Goal: Information Seeking & Learning: Learn about a topic

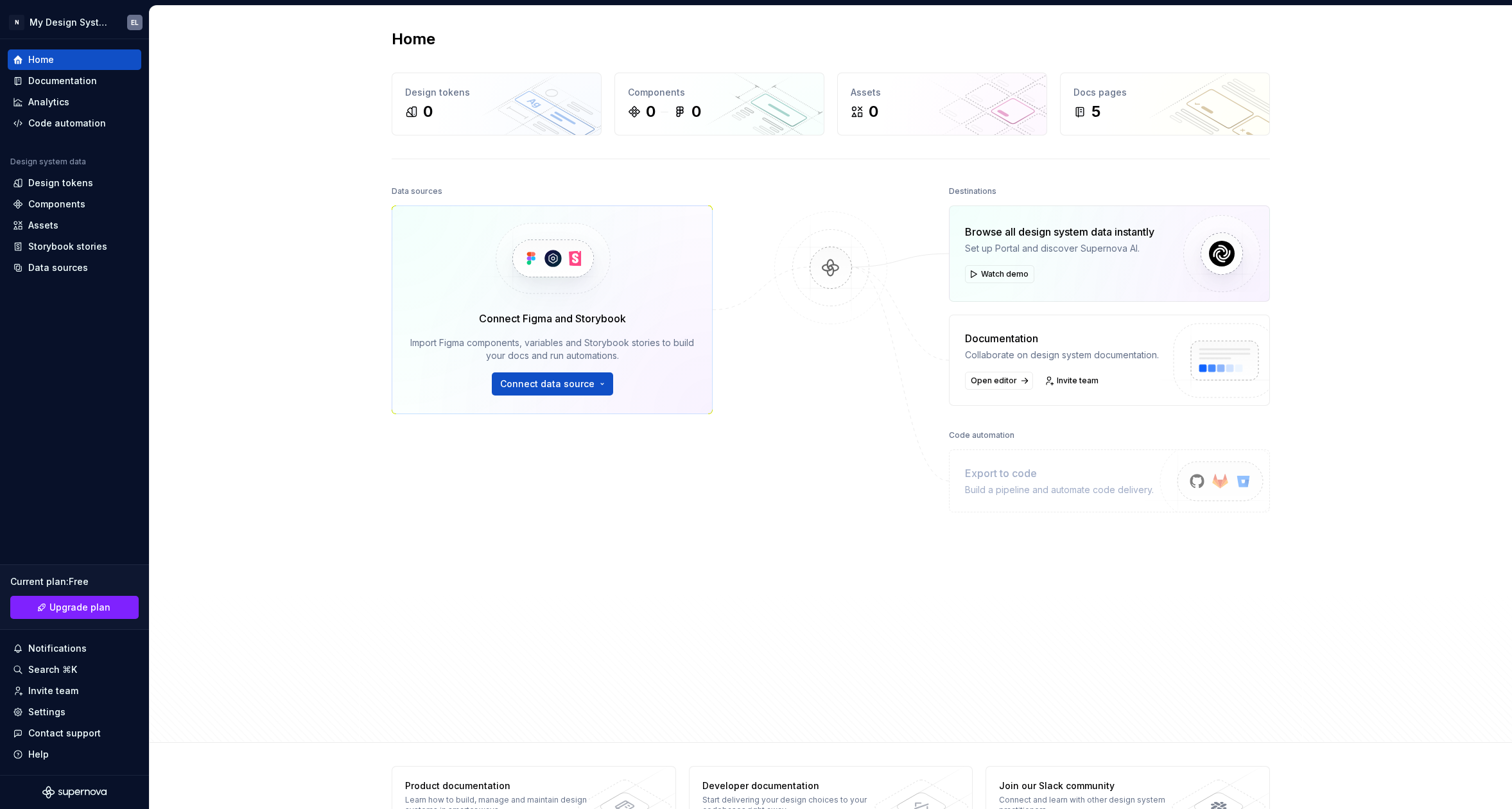
click at [312, 169] on div "Home Design tokens 0 Components 0 0 Assets 0 Docs pages 5 Data sources Connect …" at bounding box center [830, 374] width 1362 height 737
click at [94, 84] on div "Documentation" at bounding box center [75, 81] width 123 height 13
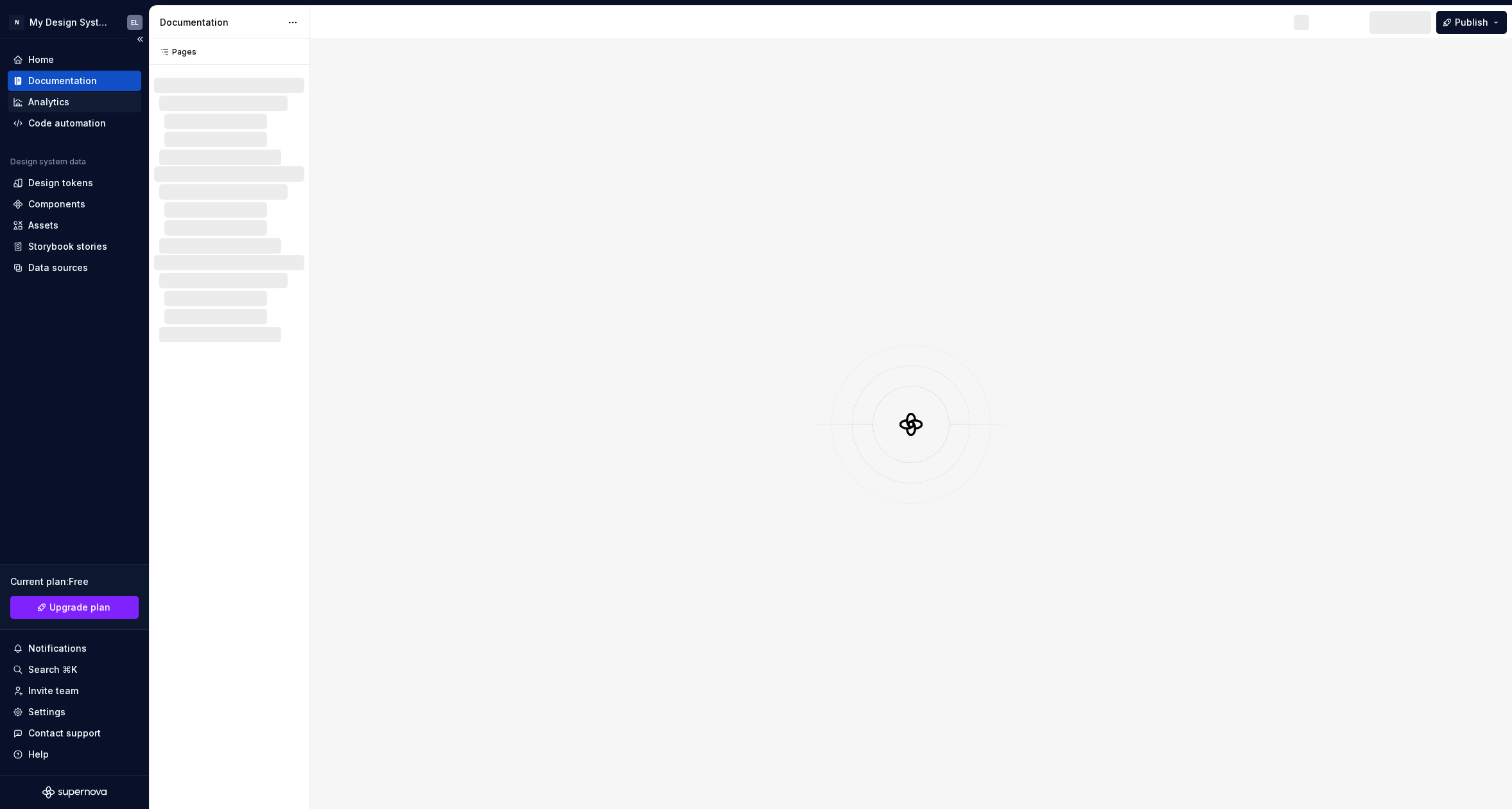
click at [88, 97] on div "Analytics" at bounding box center [75, 102] width 123 height 13
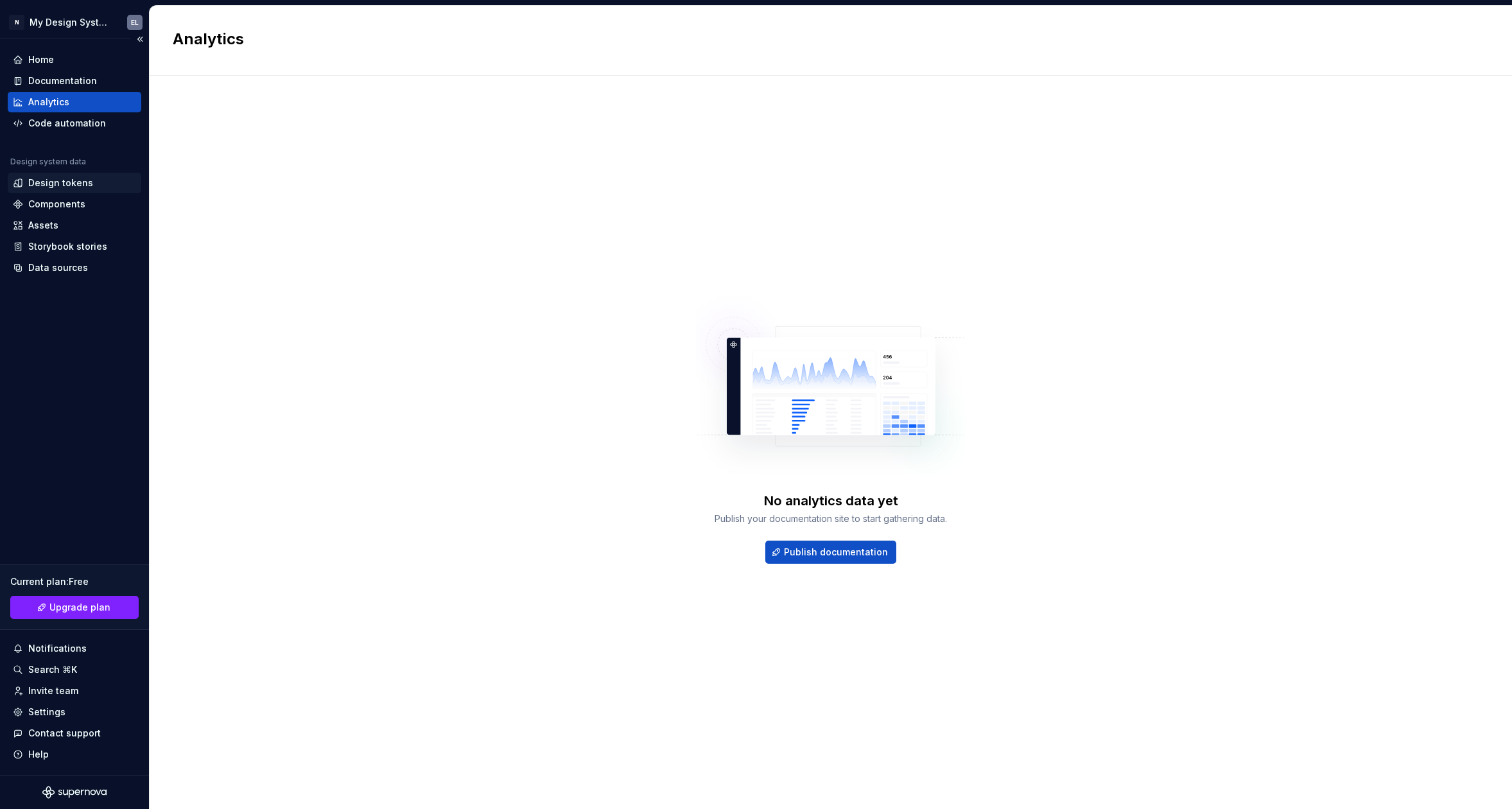
click at [75, 187] on div "Design tokens" at bounding box center [61, 183] width 65 height 13
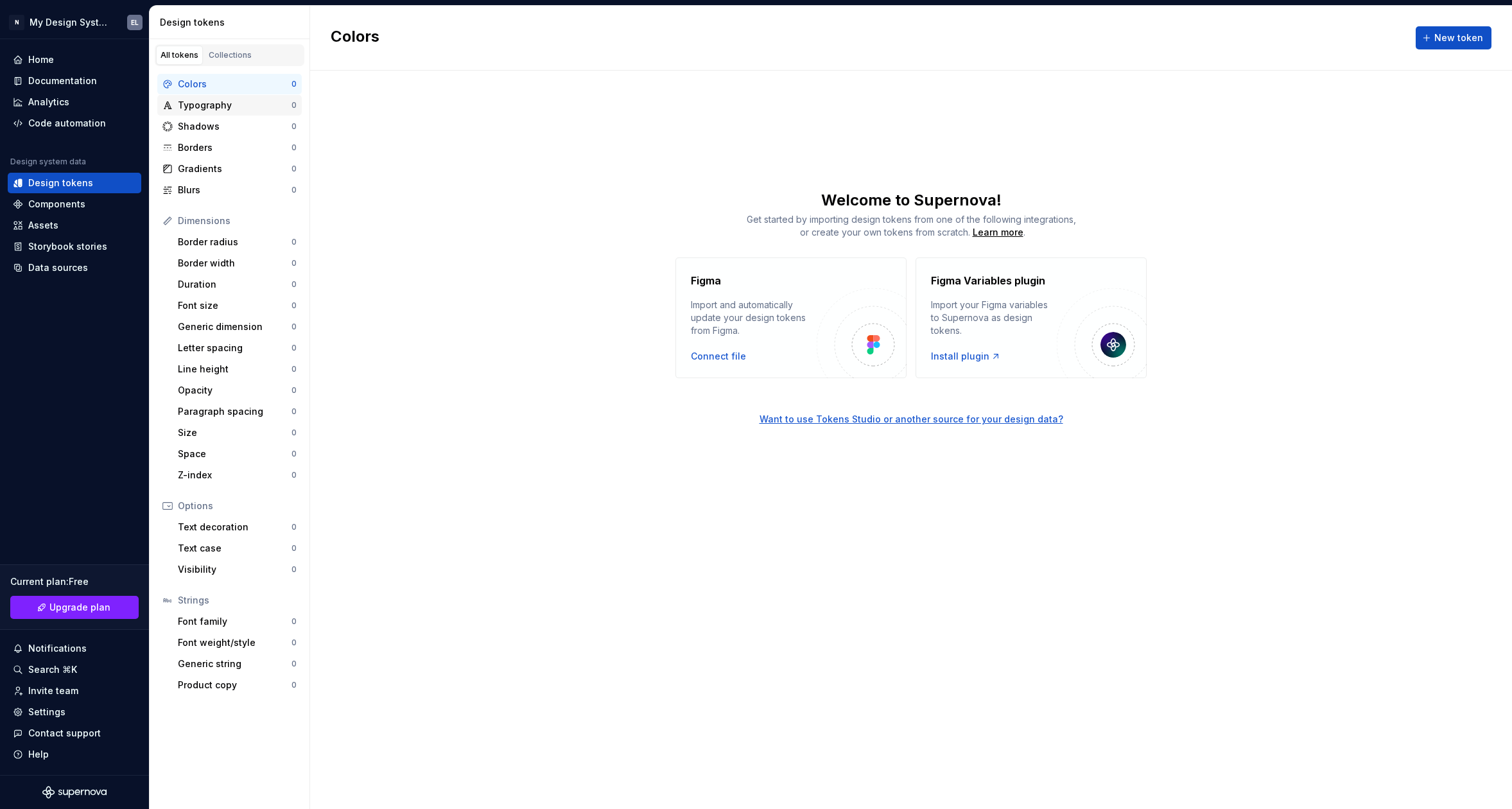
click at [238, 100] on div "Typography" at bounding box center [235, 105] width 114 height 13
click at [80, 201] on div "Components" at bounding box center [57, 204] width 57 height 13
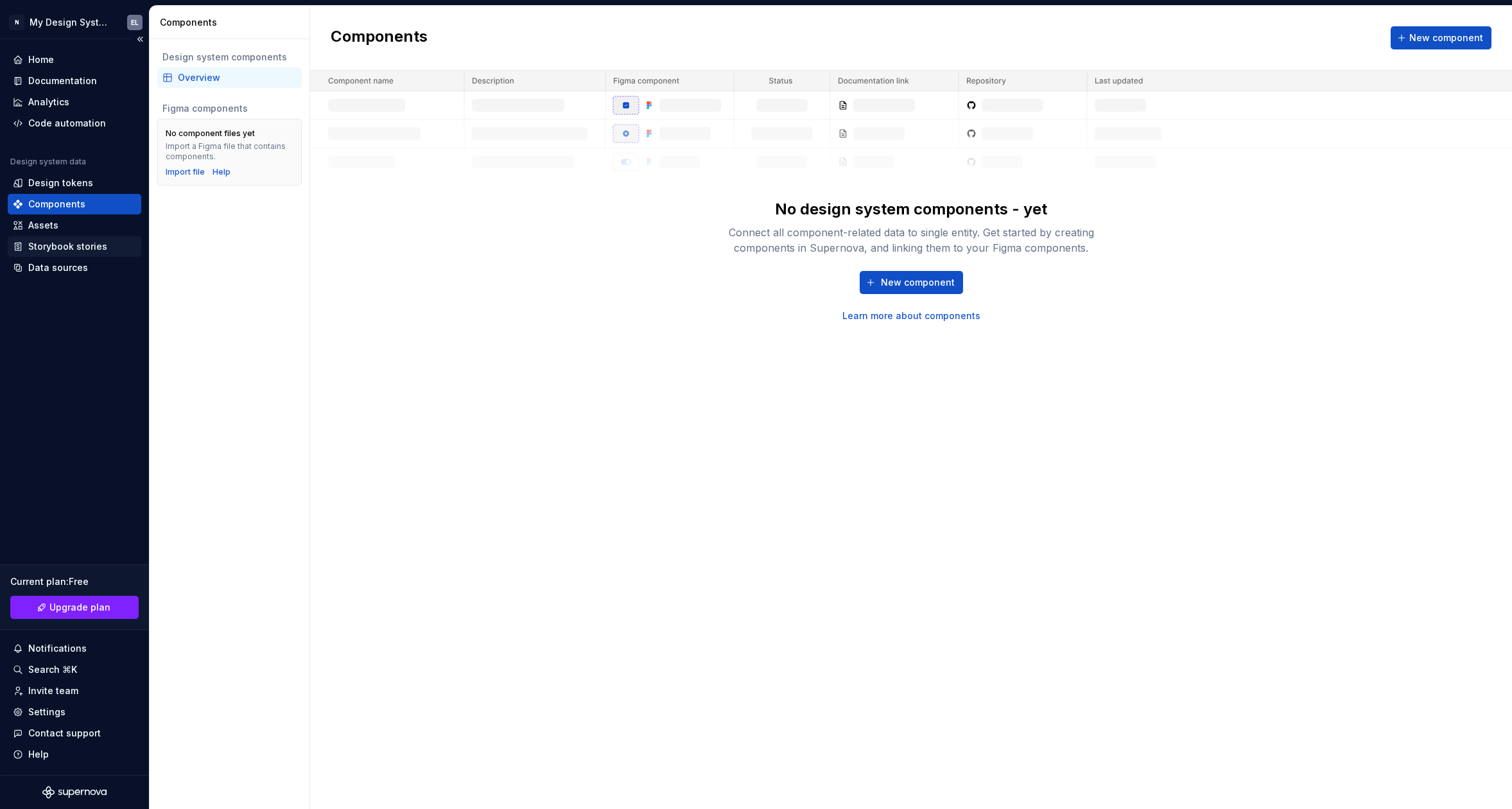
click at [89, 252] on div "Storybook stories" at bounding box center [67, 247] width 79 height 13
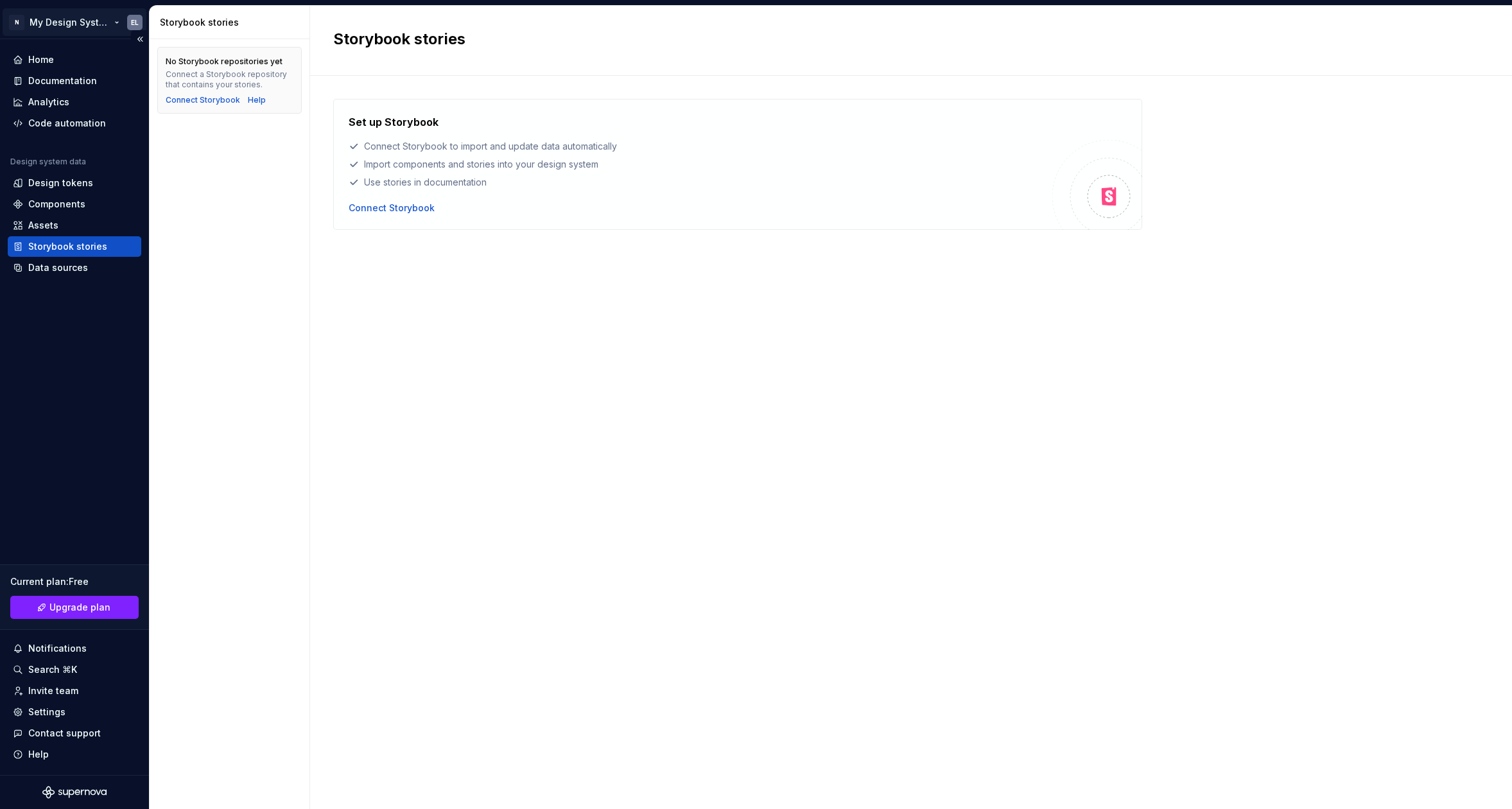
click at [81, 13] on html "N My Design System EL Home Documentation Analytics Code automation Design syste…" at bounding box center [756, 404] width 1512 height 809
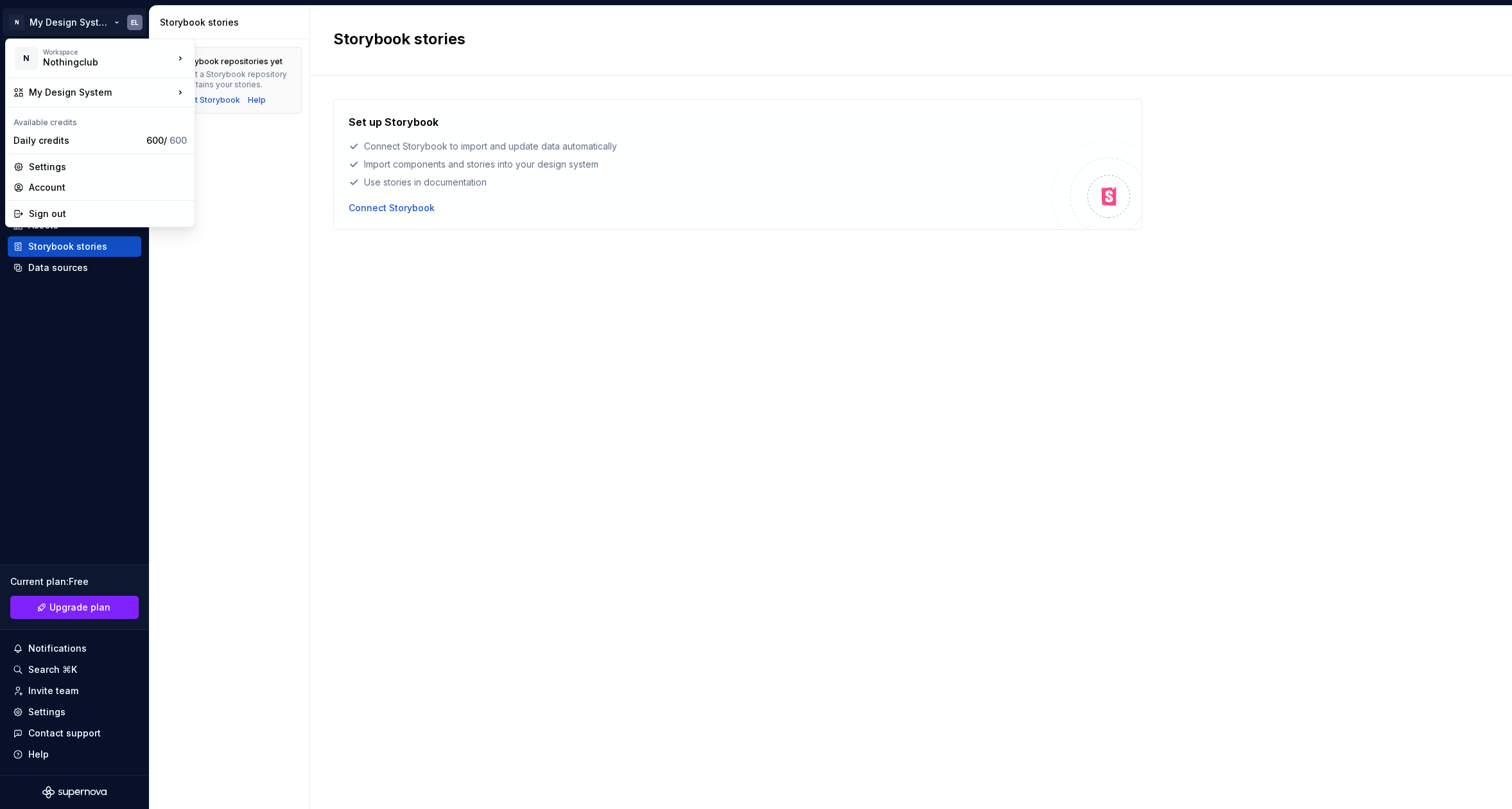
click at [84, 20] on html "N My Design System EL Home Documentation Analytics Code automation Design syste…" at bounding box center [756, 404] width 1512 height 809
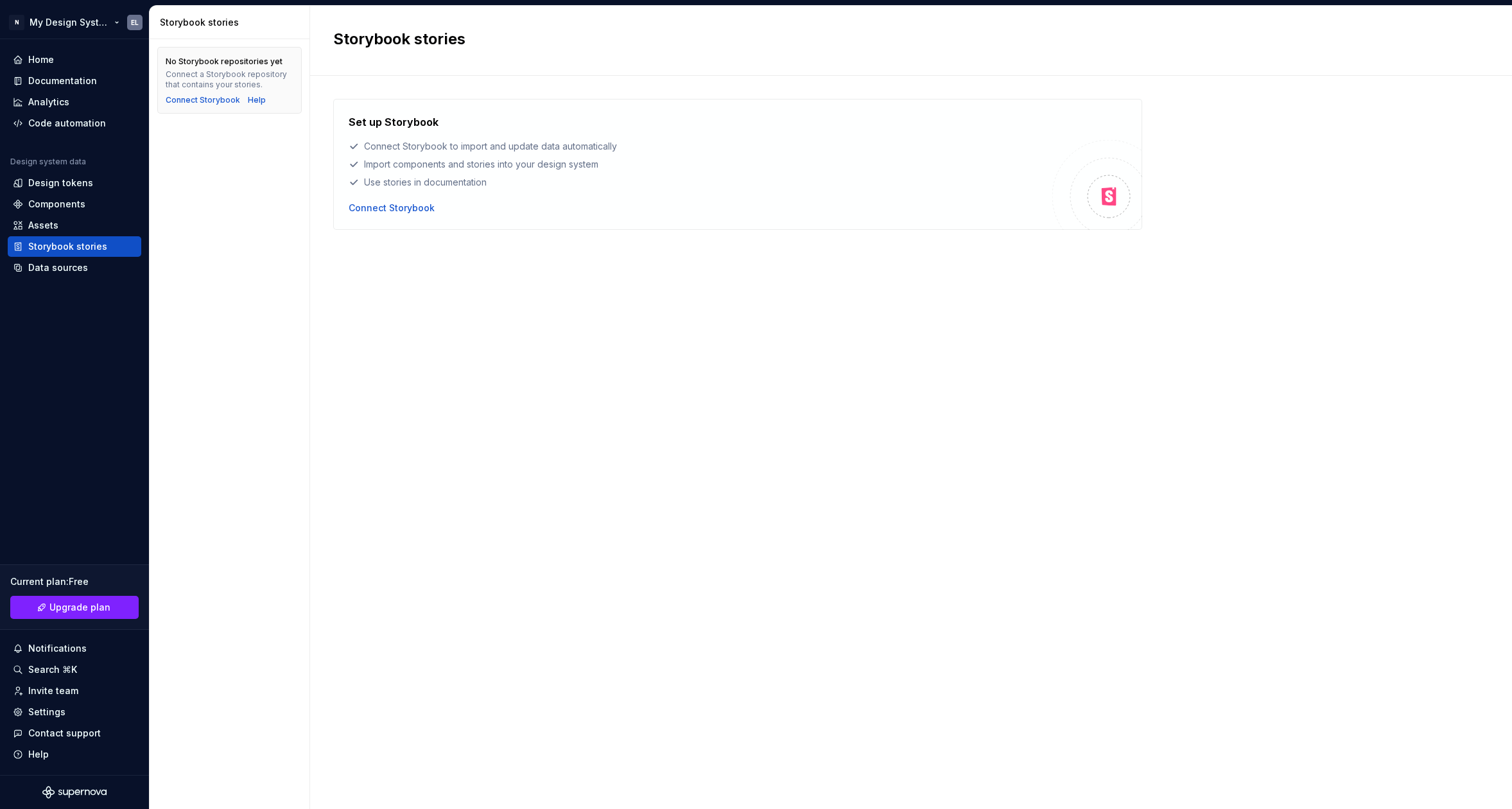
click at [84, 20] on html "N My Design System EL Home Documentation Analytics Code automation Design syste…" at bounding box center [756, 404] width 1512 height 809
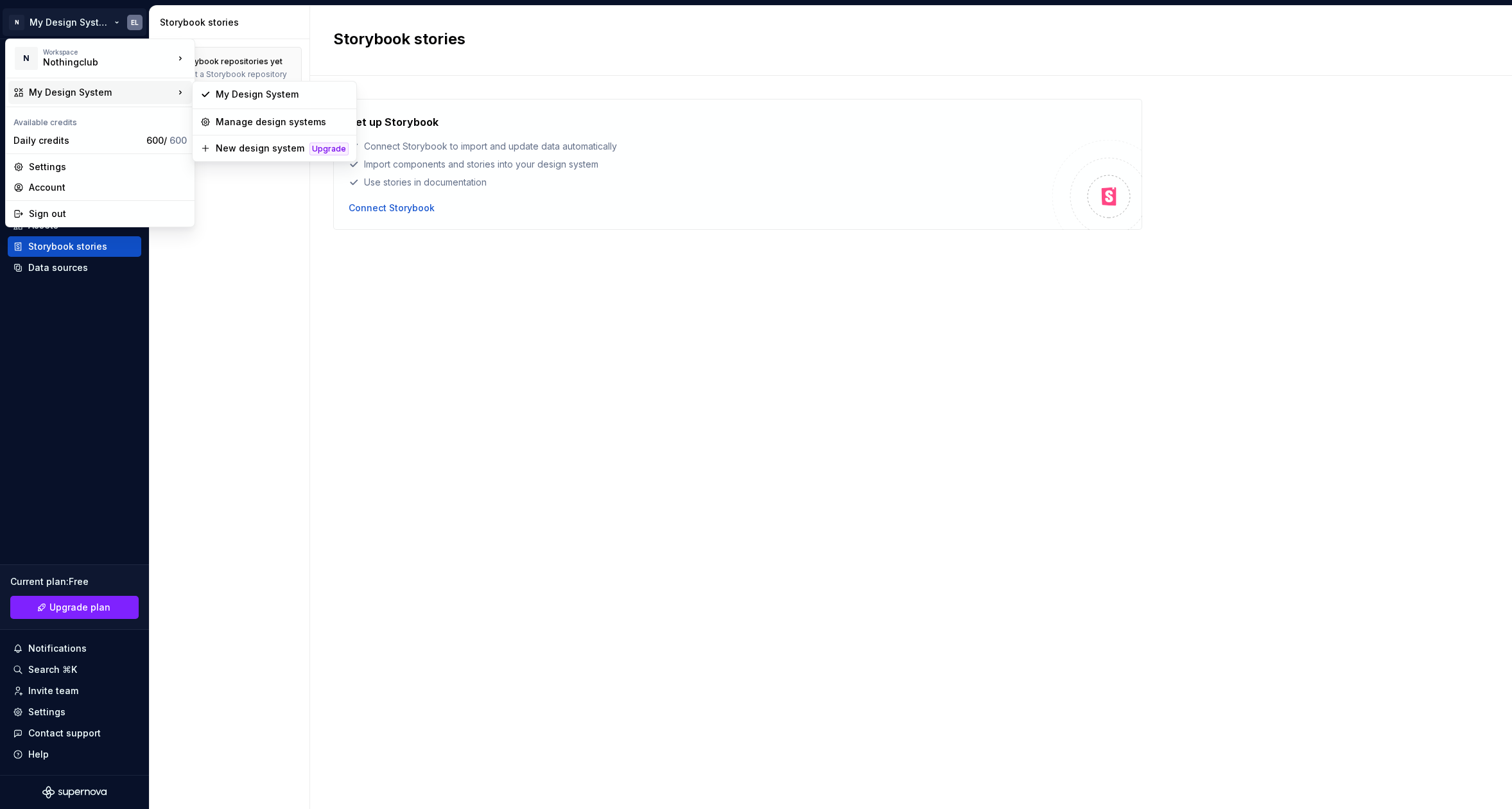
drag, startPoint x: 419, startPoint y: 248, endPoint x: 523, endPoint y: 253, distance: 104.1
click at [419, 248] on html "N My Design System EL Home Documentation Analytics Code automation Design syste…" at bounding box center [756, 404] width 1512 height 809
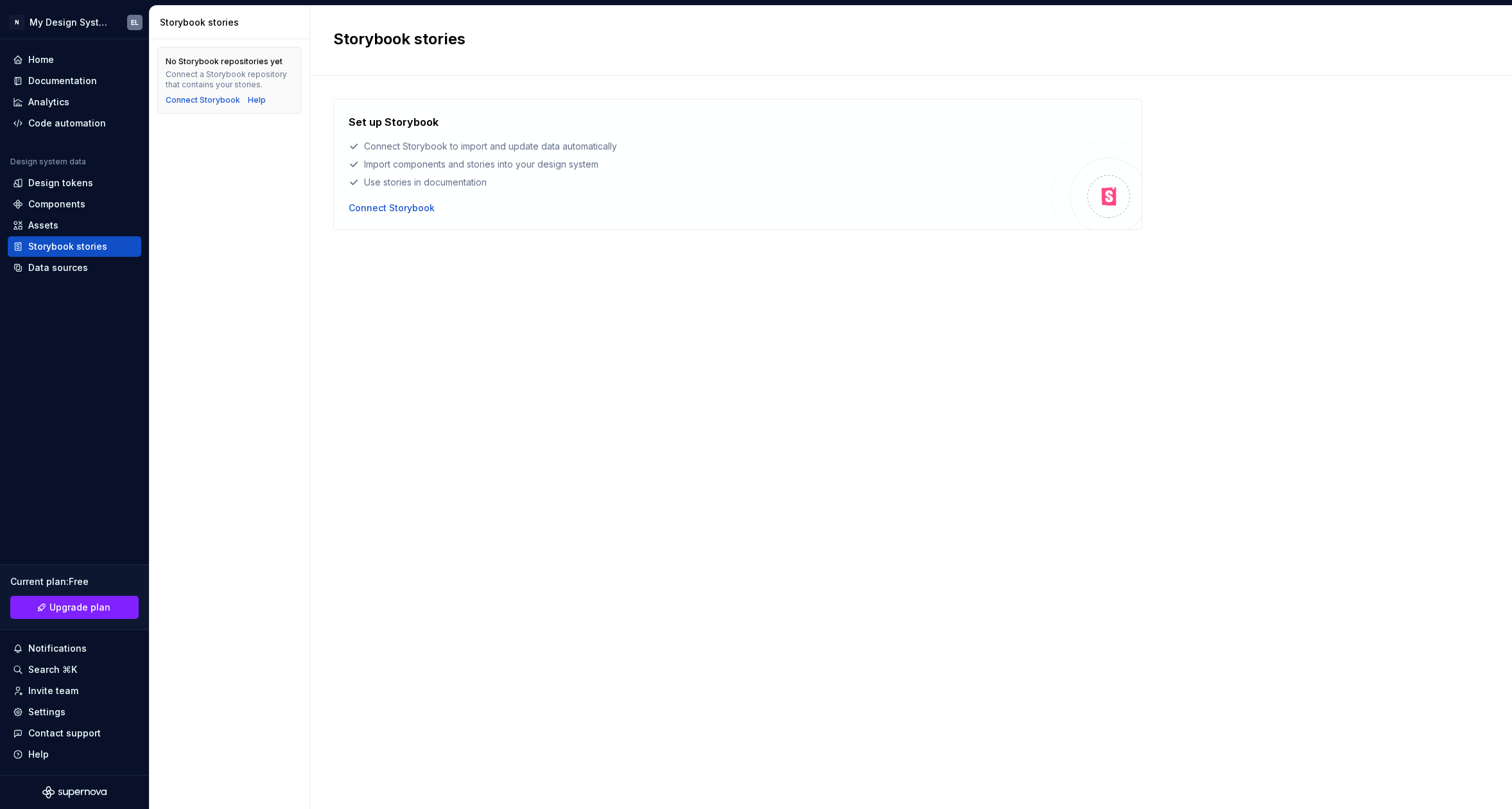
click at [554, 255] on div "Set up Storybook Connect Storybook to import and update data automatically Impo…" at bounding box center [911, 429] width 1156 height 661
